Goal: Use online tool/utility

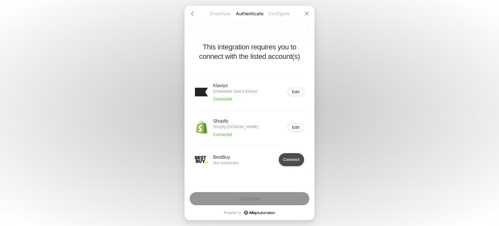
click at [289, 160] on div "Connect" at bounding box center [291, 159] width 17 height 5
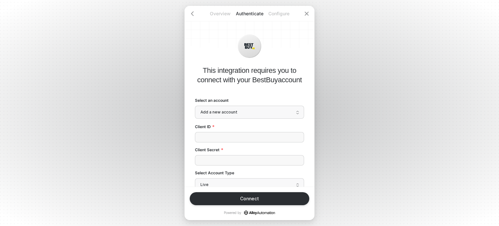
scroll to position [30, 0]
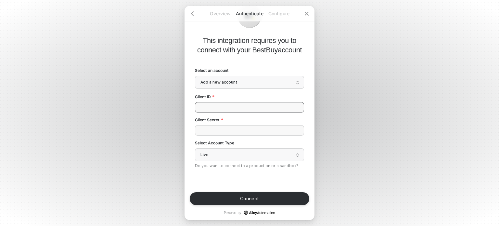
click at [236, 104] on input "Client ID" at bounding box center [249, 107] width 109 height 10
paste input "ml8c8k13rptnhplt64bivdgpjvaqilam"
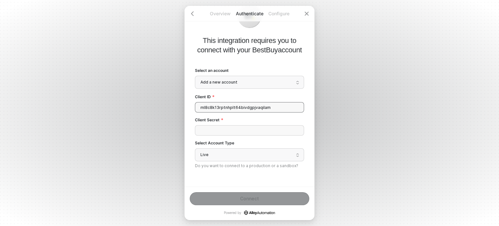
type input "ml8c8k13rptnhplt64bivdgpjvaqilam"
click at [226, 131] on input "Client Secret" at bounding box center [249, 130] width 109 height 10
paste input "khe1993b44ed0dns"
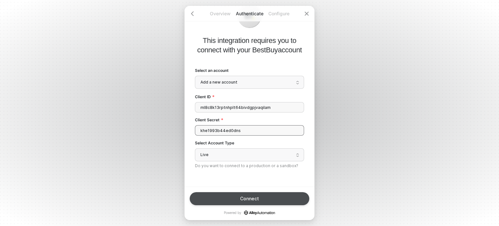
type input "khe1993b44ed0dns"
click at [230, 198] on button "Connect" at bounding box center [250, 198] width 120 height 13
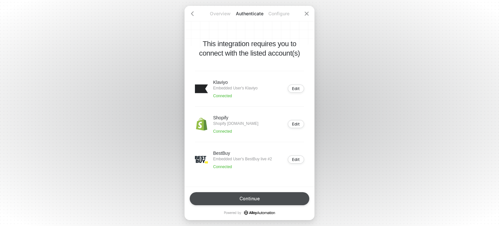
click at [224, 203] on button "Continue" at bounding box center [250, 198] width 120 height 13
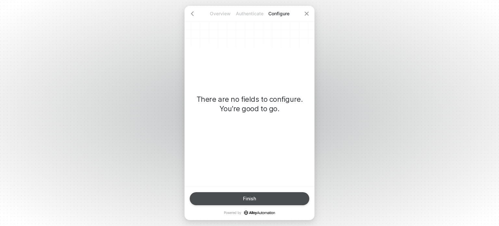
click at [224, 203] on button "Finish" at bounding box center [250, 198] width 120 height 13
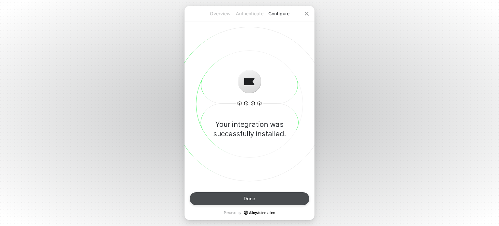
click at [224, 203] on button "Done" at bounding box center [250, 198] width 120 height 13
click at [261, 204] on button "Done" at bounding box center [250, 198] width 120 height 13
click at [255, 197] on div "Done" at bounding box center [250, 198] width 12 height 5
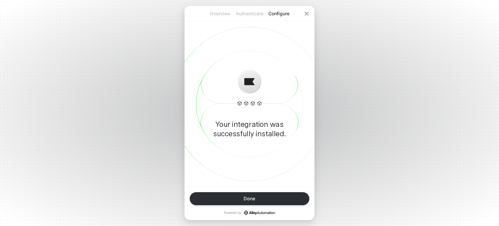
click at [244, 12] on p "Authenticate" at bounding box center [249, 13] width 29 height 7
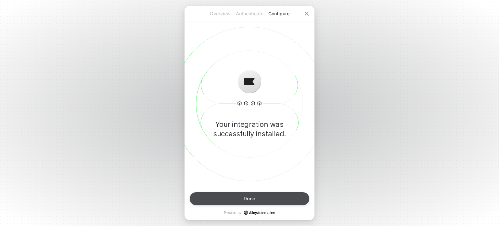
click at [251, 200] on div "Done" at bounding box center [250, 198] width 12 height 5
